Goal: Transaction & Acquisition: Download file/media

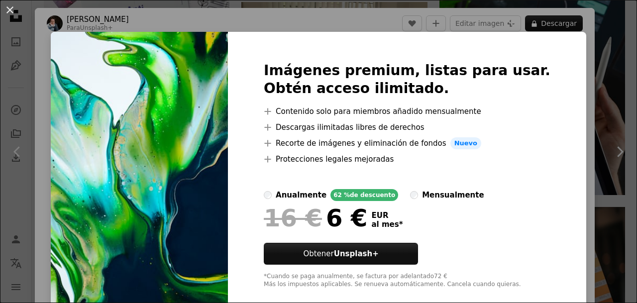
scroll to position [15, 0]
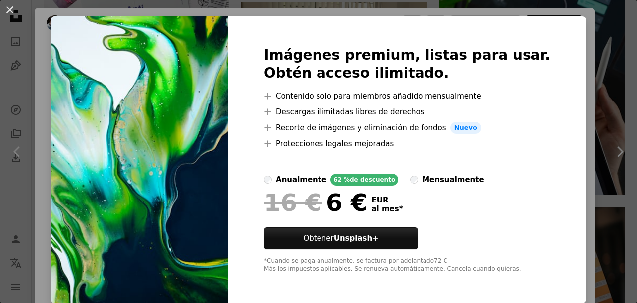
click at [57, 93] on div "An X shape Imágenes premium, listas para usar. Obtén acceso ilimitado. A plus s…" at bounding box center [318, 151] width 637 height 303
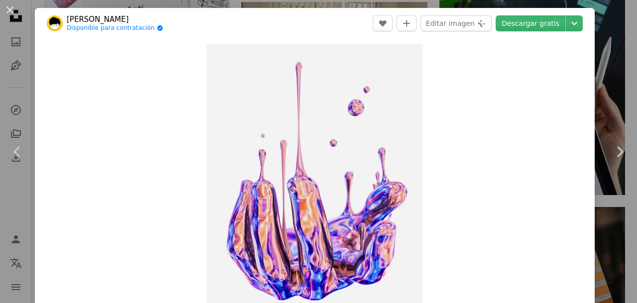
click at [95, 17] on link "[PERSON_NAME]" at bounding box center [115, 19] width 97 height 10
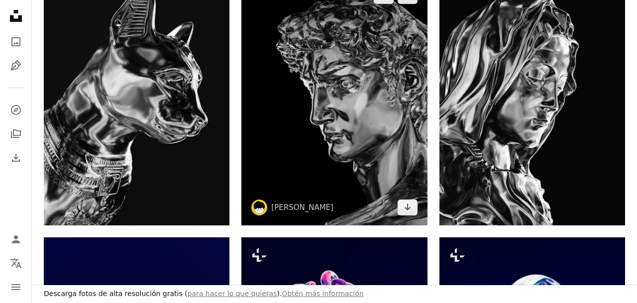
scroll to position [257, 0]
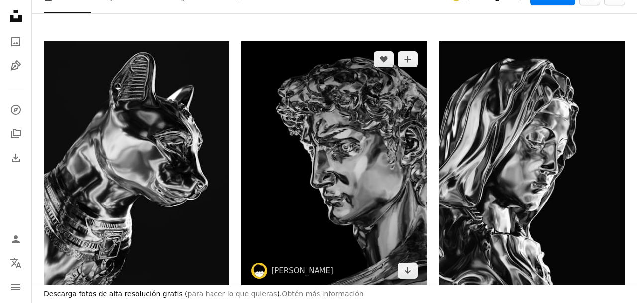
click at [372, 168] on img at bounding box center [335, 164] width 186 height 247
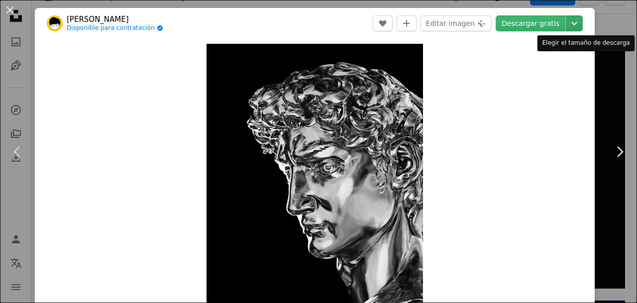
click at [581, 29] on icon "Chevron down" at bounding box center [575, 23] width 16 height 12
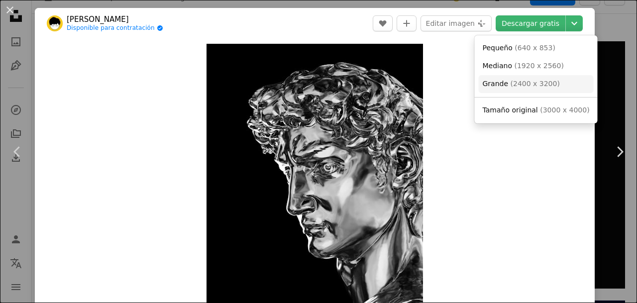
click at [561, 87] on link "Grande ( 2400 x 3200 )" at bounding box center [536, 84] width 115 height 18
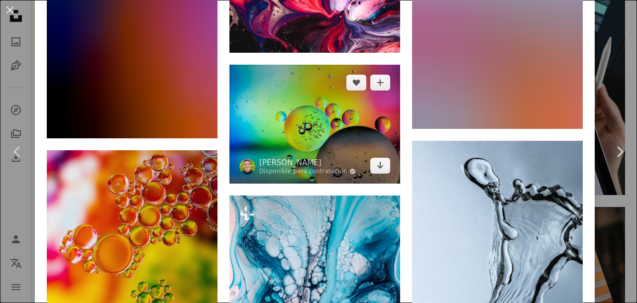
scroll to position [3113, 0]
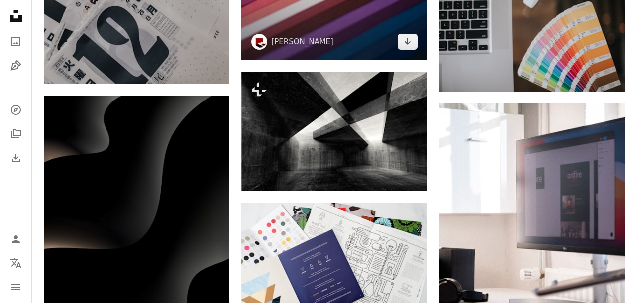
scroll to position [4119, 0]
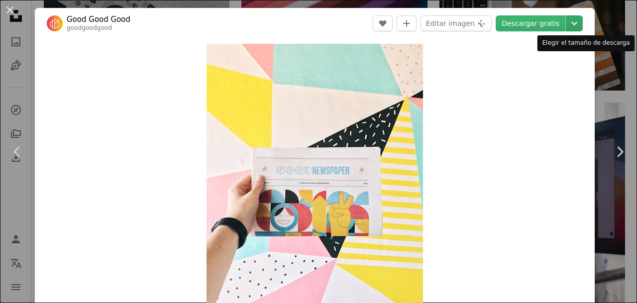
click at [578, 23] on icon "Elegir el tamaño de descarga" at bounding box center [575, 23] width 6 height 3
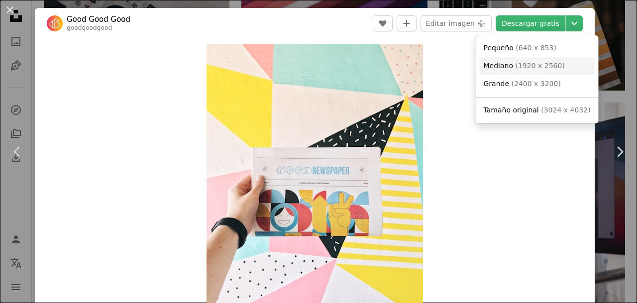
click at [545, 66] on span "( 1920 x 2560 )" at bounding box center [539, 66] width 49 height 8
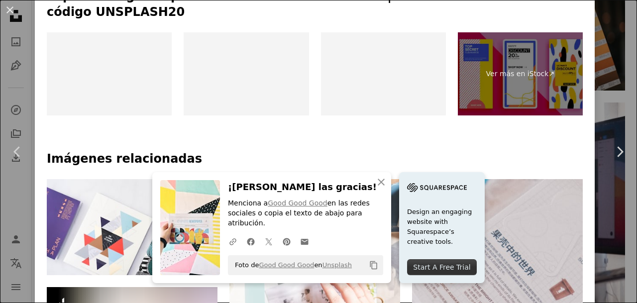
scroll to position [531, 0]
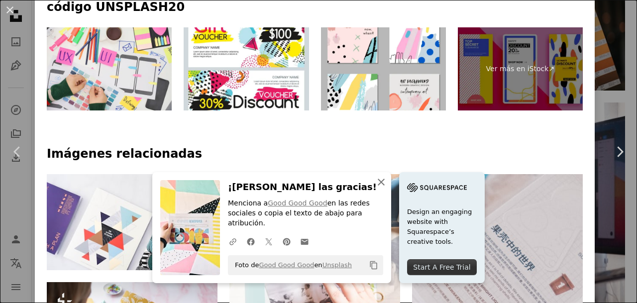
click at [385, 186] on icon "button" at bounding box center [381, 182] width 7 height 7
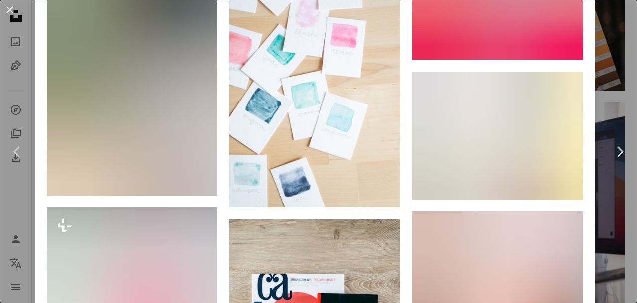
scroll to position [1269, 0]
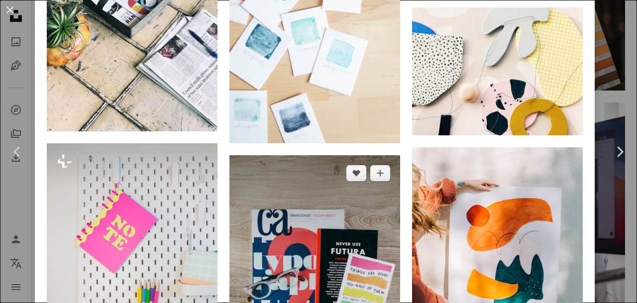
click at [313, 155] on img at bounding box center [315, 283] width 171 height 256
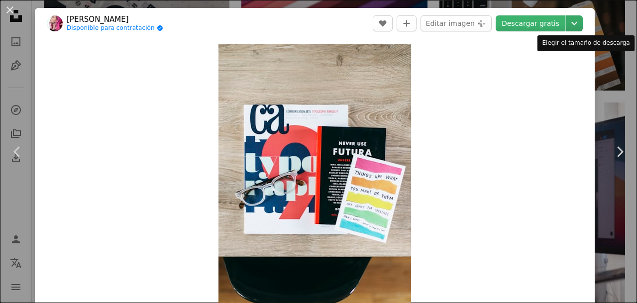
click at [582, 27] on icon "Chevron down" at bounding box center [575, 23] width 16 height 12
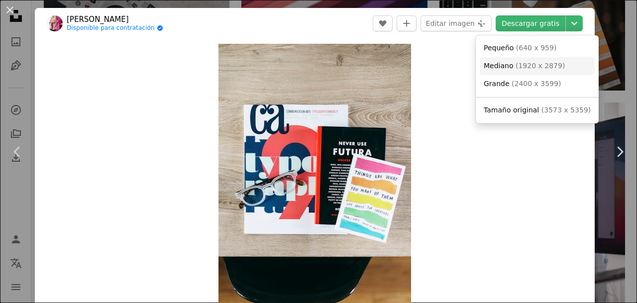
click at [560, 66] on link "Mediano ( 1920 x 2879 )" at bounding box center [537, 66] width 115 height 18
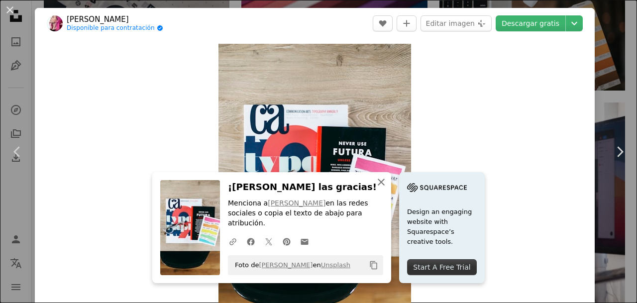
click at [385, 186] on icon "button" at bounding box center [381, 182] width 7 height 7
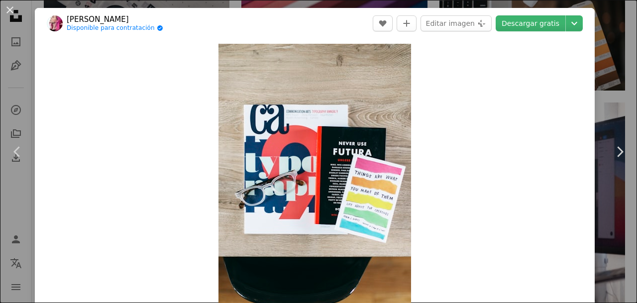
click at [119, 60] on div "Zoom in" at bounding box center [315, 188] width 560 height 299
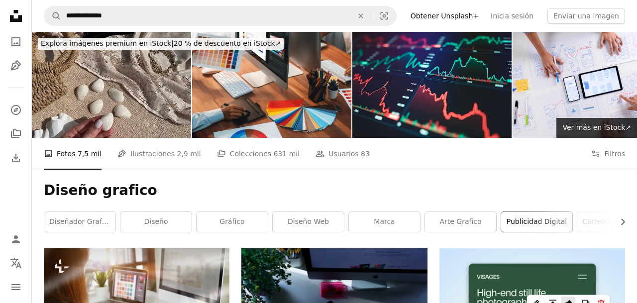
click at [529, 212] on link "publicidad digital" at bounding box center [536, 222] width 71 height 20
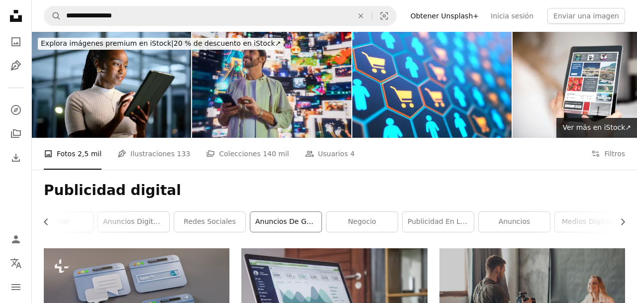
scroll to position [0, 256]
click at [153, 212] on link "Anuncios digitales" at bounding box center [128, 222] width 71 height 20
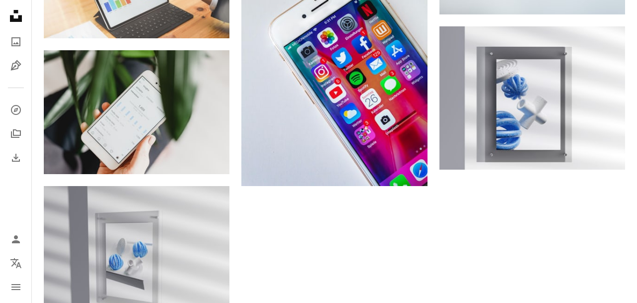
scroll to position [1189, 0]
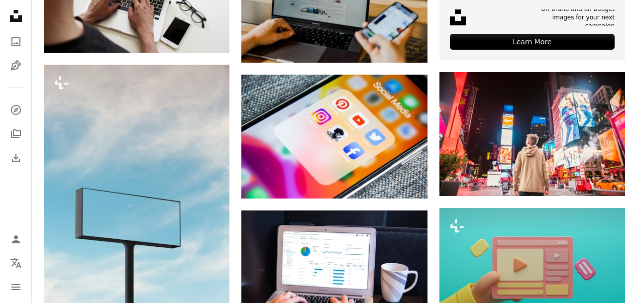
scroll to position [0, 0]
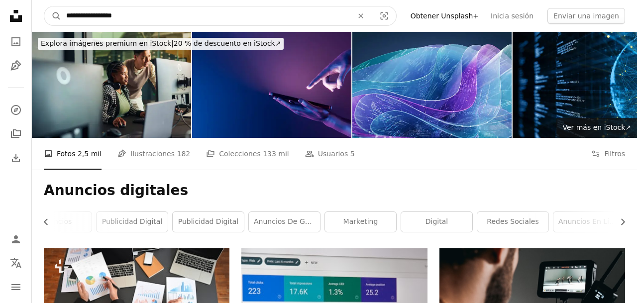
drag, startPoint x: 130, startPoint y: 15, endPoint x: 65, endPoint y: 14, distance: 64.7
click at [65, 14] on input "**********" at bounding box center [205, 15] width 289 height 19
type input "**********"
click at [44, 6] on button "A magnifying glass" at bounding box center [52, 15] width 17 height 19
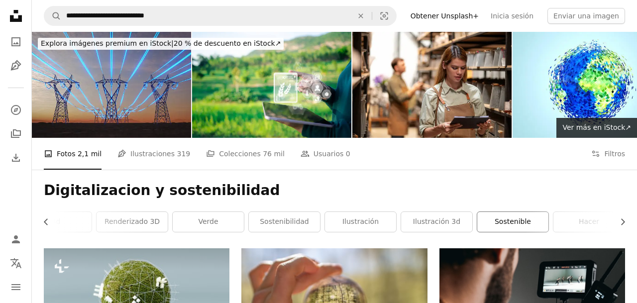
click at [516, 212] on link "sostenible" at bounding box center [513, 222] width 71 height 20
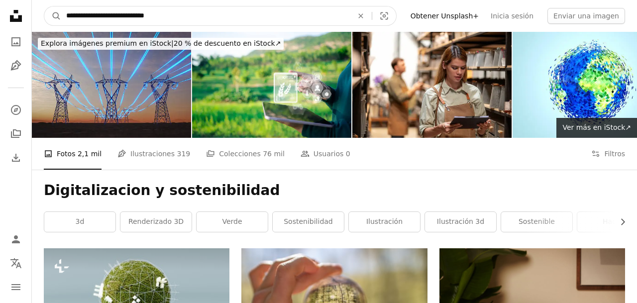
drag, startPoint x: 168, startPoint y: 18, endPoint x: 120, endPoint y: 18, distance: 48.3
click at [120, 18] on input "**********" at bounding box center [205, 15] width 289 height 19
type input "**********"
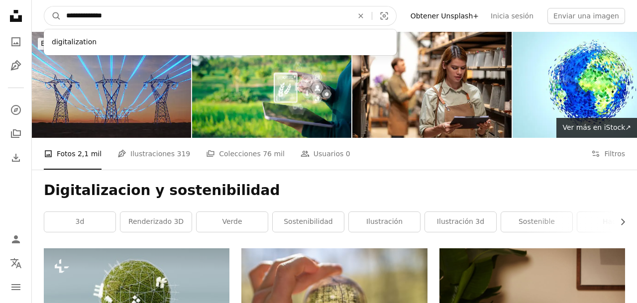
click button "A magnifying glass" at bounding box center [52, 15] width 17 height 19
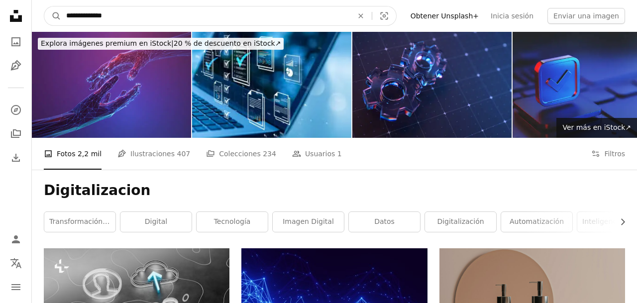
click at [126, 17] on input "**********" at bounding box center [205, 15] width 289 height 19
type input "**********"
click button "A magnifying glass" at bounding box center [52, 15] width 17 height 19
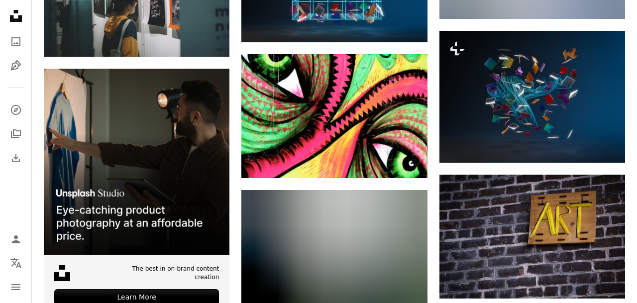
scroll to position [1460, 0]
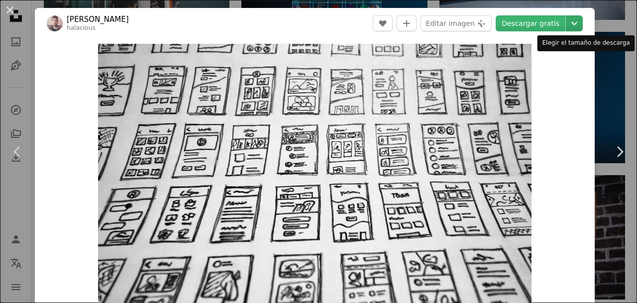
click at [583, 24] on icon "Chevron down" at bounding box center [575, 23] width 16 height 12
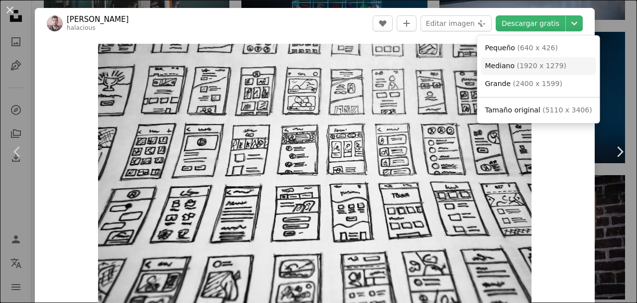
click at [533, 70] on span "Mediano ( 1920 x 1279 )" at bounding box center [526, 66] width 81 height 10
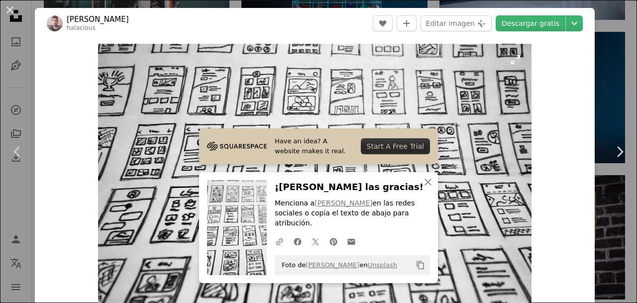
click at [226, 159] on img "Ampliar en esta imagen" at bounding box center [315, 188] width 434 height 289
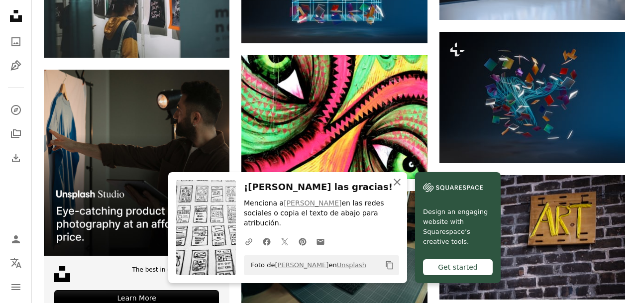
click at [401, 186] on icon "button" at bounding box center [397, 182] width 7 height 7
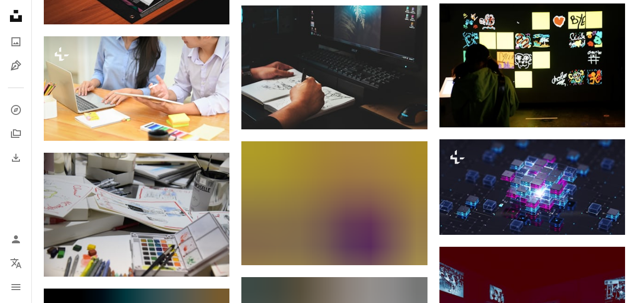
scroll to position [3260, 0]
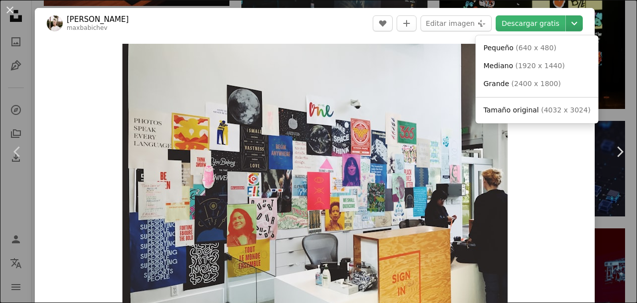
click at [583, 26] on icon "Chevron down" at bounding box center [575, 23] width 16 height 12
click at [500, 66] on span "Mediano" at bounding box center [499, 66] width 30 height 8
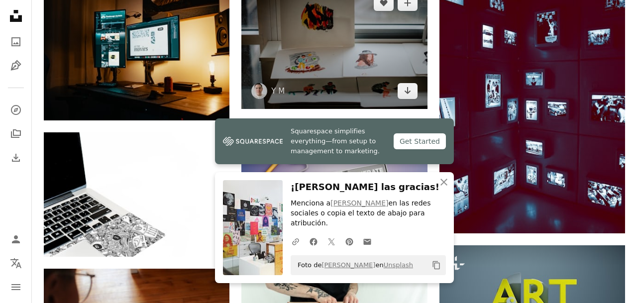
scroll to position [3556, 0]
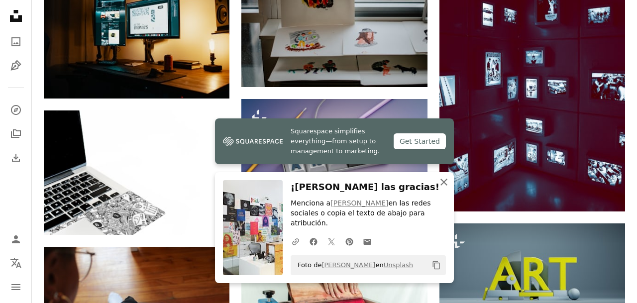
click at [441, 188] on icon "An X shape" at bounding box center [444, 182] width 12 height 12
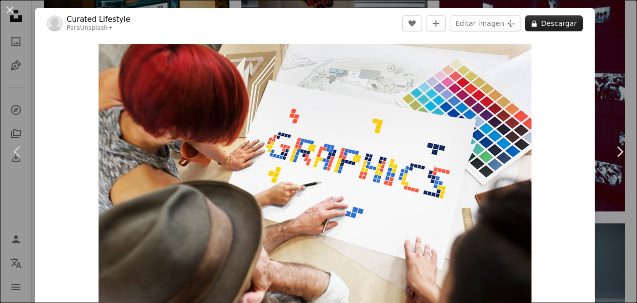
click at [579, 27] on button "A lock Descargar" at bounding box center [554, 23] width 58 height 16
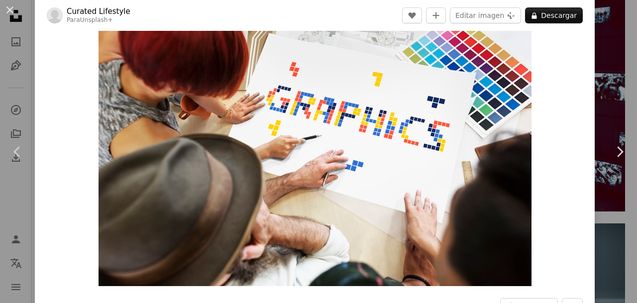
scroll to position [40, 0]
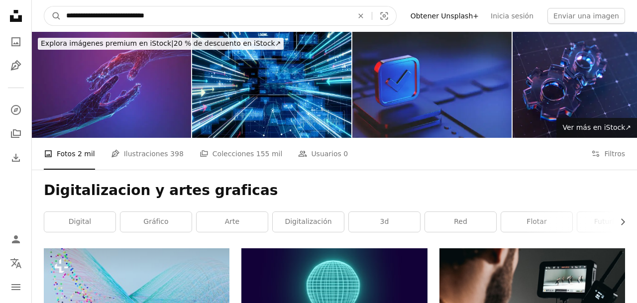
drag, startPoint x: 114, startPoint y: 16, endPoint x: 164, endPoint y: 15, distance: 49.8
click at [164, 15] on input "**********" at bounding box center [205, 15] width 289 height 19
type input "**********"
click at [44, 6] on button "A magnifying glass" at bounding box center [52, 15] width 17 height 19
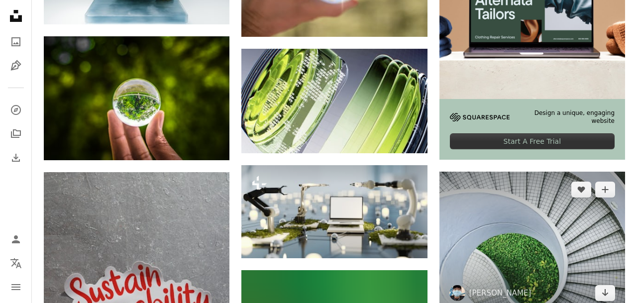
scroll to position [161, 0]
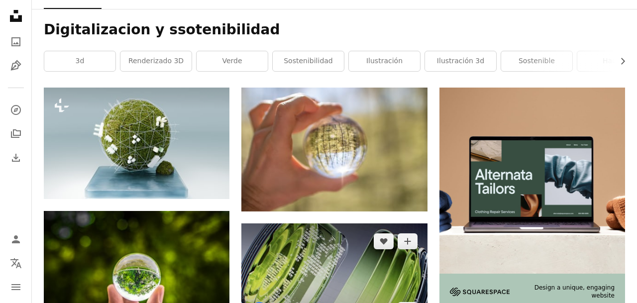
click at [381, 224] on img at bounding box center [335, 276] width 186 height 105
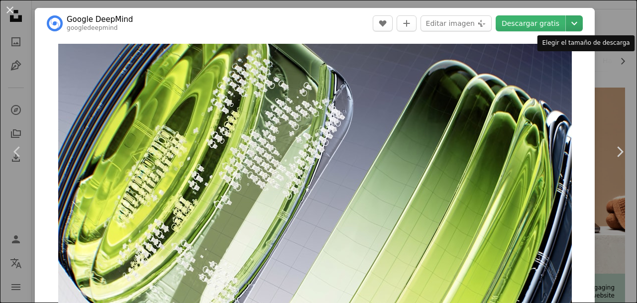
click at [583, 28] on icon "Chevron down" at bounding box center [575, 23] width 16 height 12
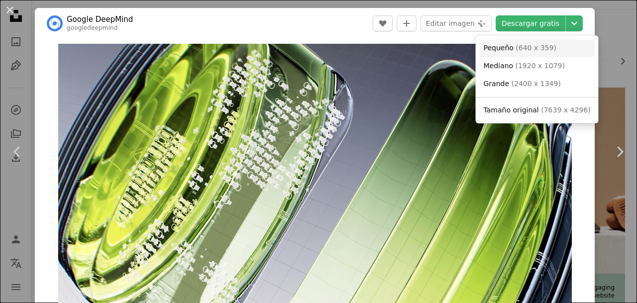
click at [531, 51] on span "( 640 x 359 )" at bounding box center [536, 48] width 41 height 8
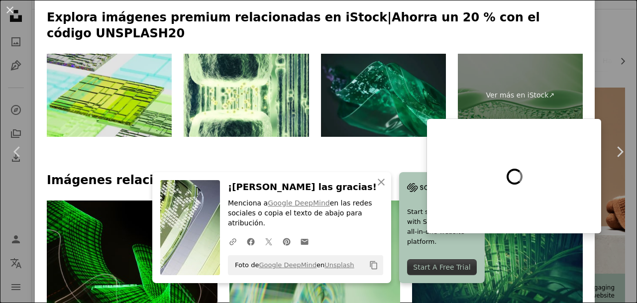
scroll to position [479, 0]
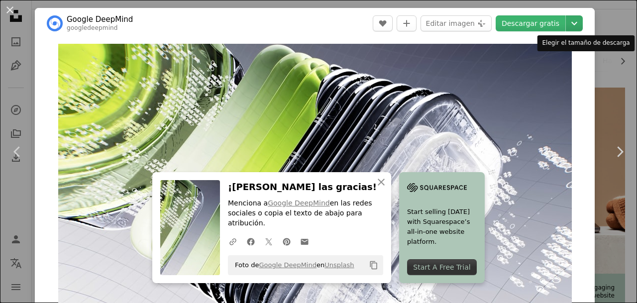
click at [581, 21] on icon "Chevron down" at bounding box center [575, 23] width 16 height 12
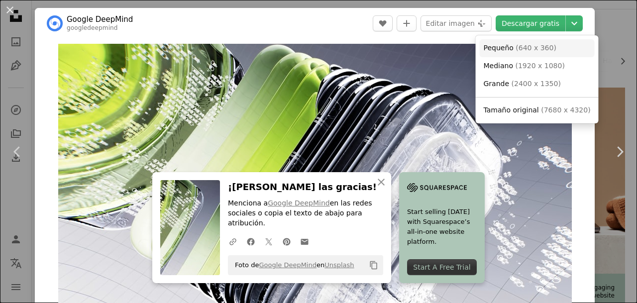
click at [532, 44] on span "( 640 x 360 )" at bounding box center [536, 48] width 41 height 8
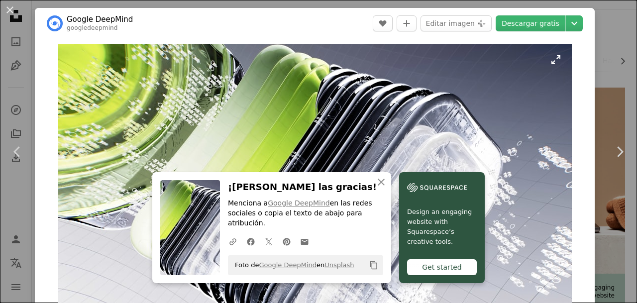
click at [289, 88] on img "Ampliar en esta imagen" at bounding box center [315, 188] width 514 height 289
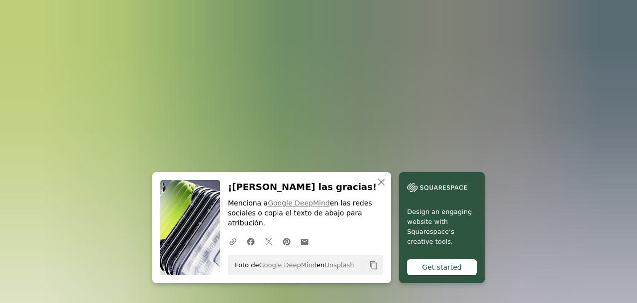
scroll to position [28, 0]
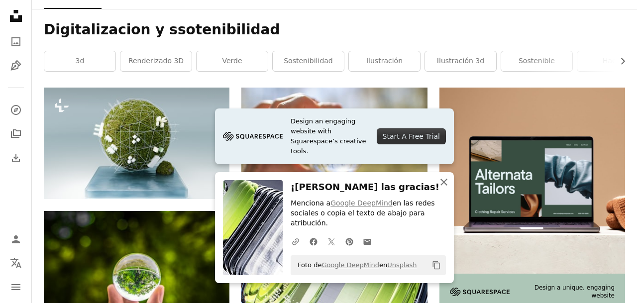
click at [448, 188] on icon "An X shape" at bounding box center [444, 182] width 12 height 12
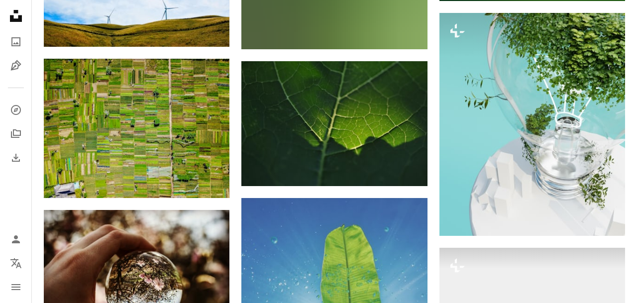
scroll to position [8068, 0]
